Goal: Information Seeking & Learning: Learn about a topic

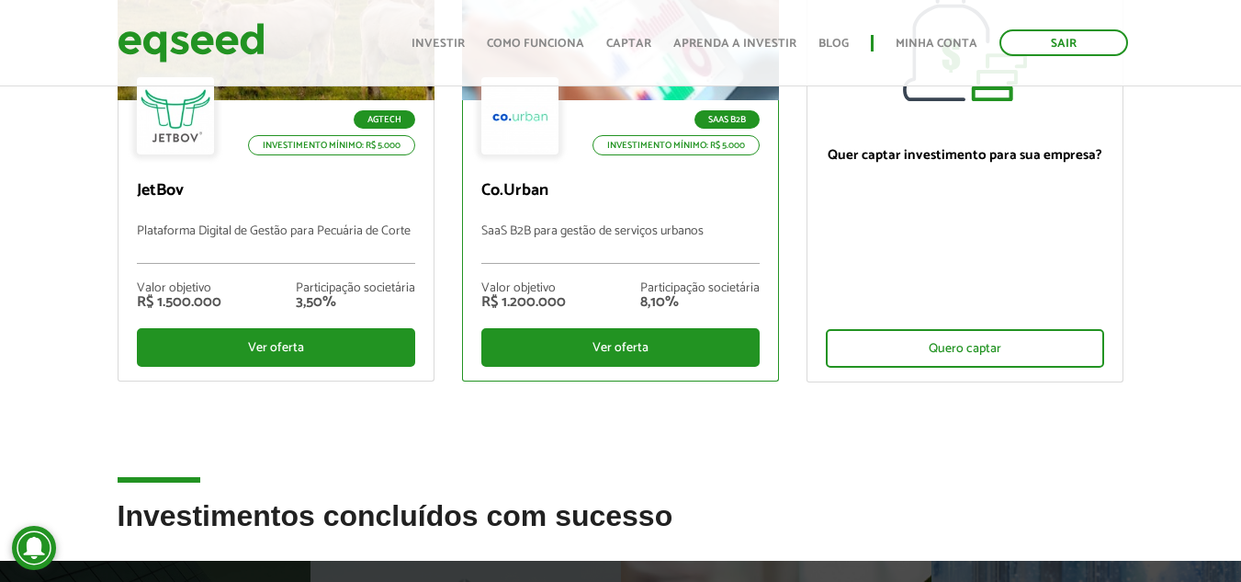
scroll to position [276, 0]
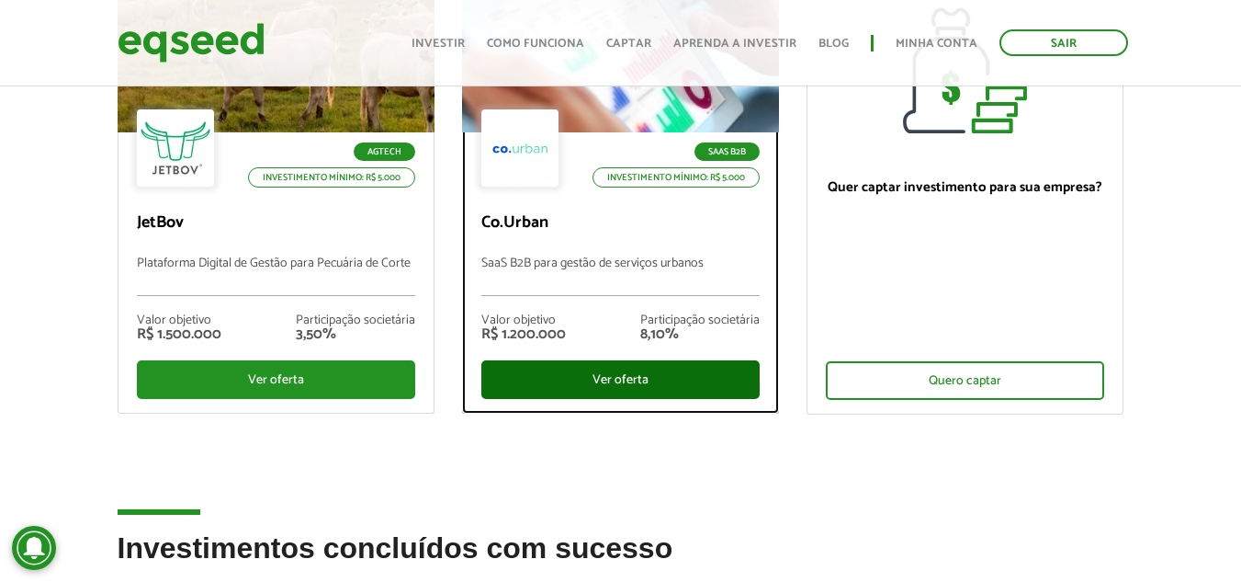
click at [609, 368] on div "Ver oferta" at bounding box center [620, 379] width 278 height 39
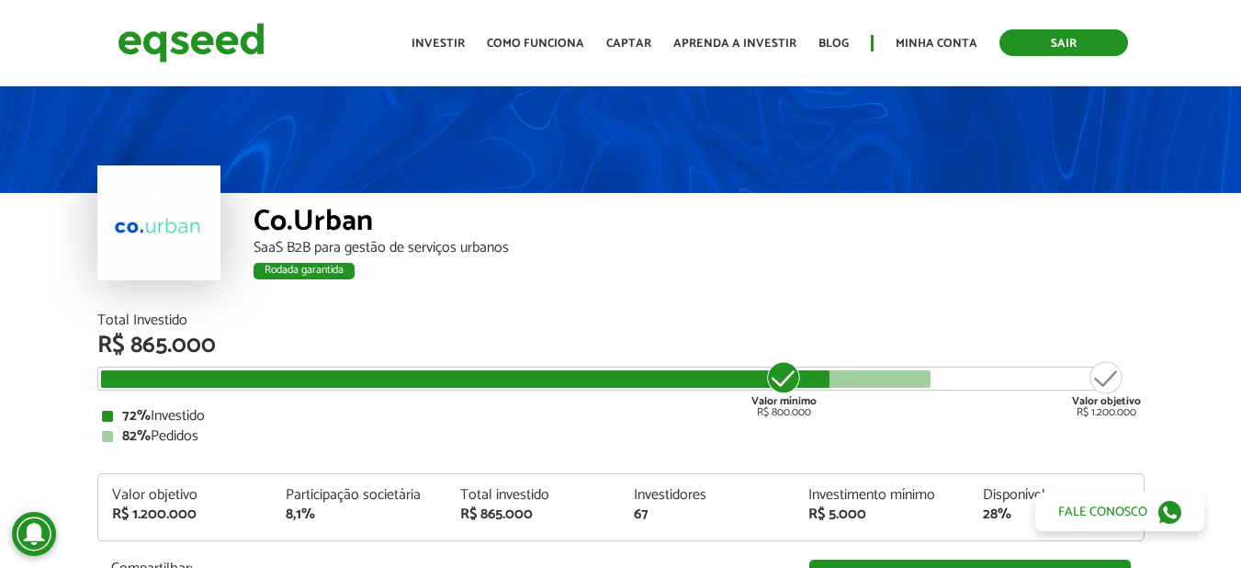
click at [1027, 51] on link "Sair" at bounding box center [1064, 42] width 129 height 27
